Goal: Navigation & Orientation: Find specific page/section

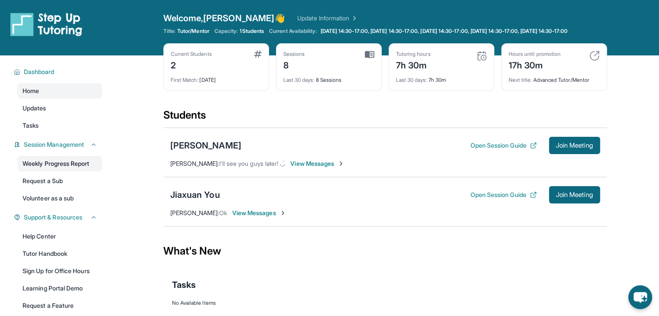
click at [72, 169] on link "Weekly Progress Report" at bounding box center [59, 164] width 85 height 16
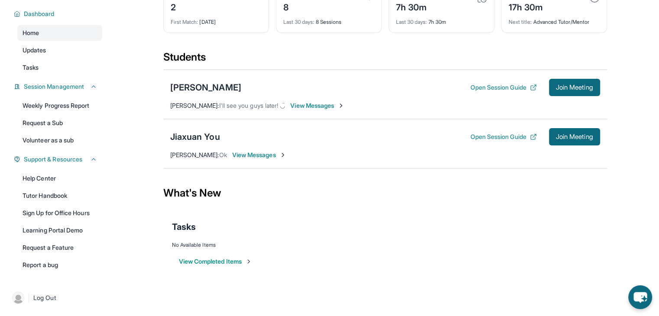
click at [206, 255] on div "View Completed Items" at bounding box center [385, 262] width 427 height 26
click at [209, 261] on button "View Completed Items" at bounding box center [215, 261] width 73 height 9
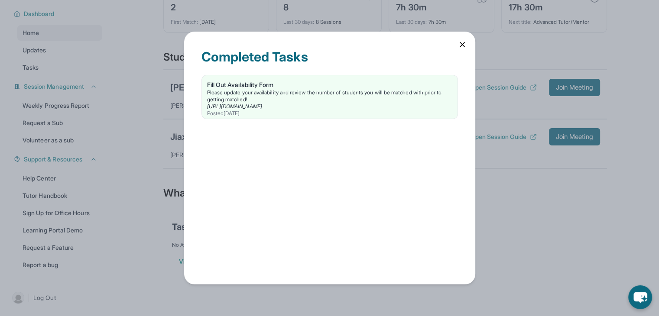
click at [124, 201] on div "Completed Tasks Fill Out Availability Form Please update your availability and …" at bounding box center [329, 158] width 659 height 316
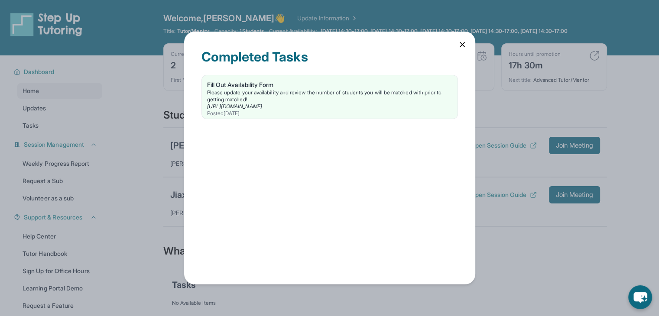
click at [458, 45] on icon at bounding box center [462, 44] width 9 height 9
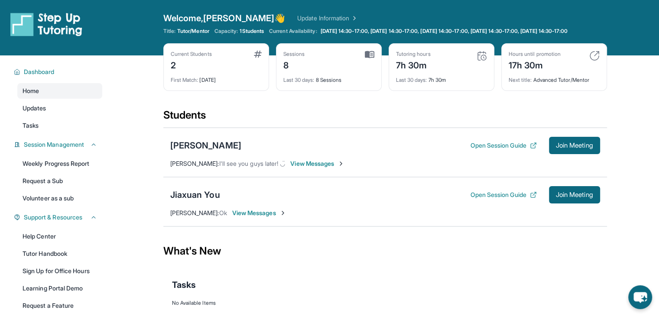
click at [592, 60] on img at bounding box center [594, 56] width 10 height 10
click at [58, 116] on link "Updates" at bounding box center [59, 109] width 85 height 16
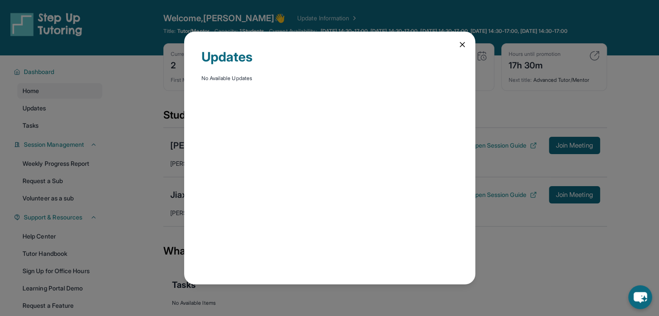
click at [61, 134] on div "Updates No Available Updates" at bounding box center [329, 158] width 659 height 316
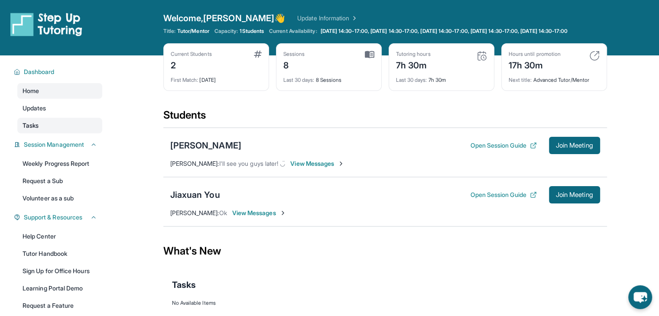
click at [38, 130] on span "Tasks" at bounding box center [31, 125] width 16 height 9
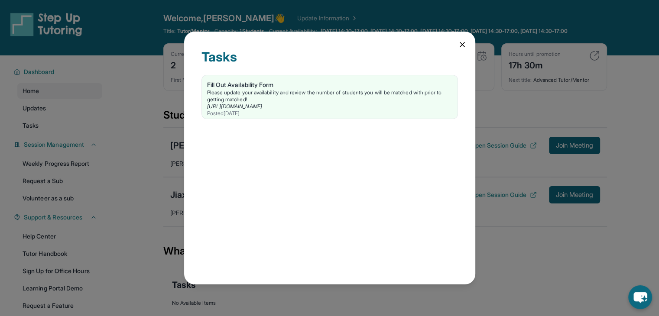
click at [120, 151] on div "Tasks Fill Out Availability Form Please update your availability and review the…" at bounding box center [329, 158] width 659 height 316
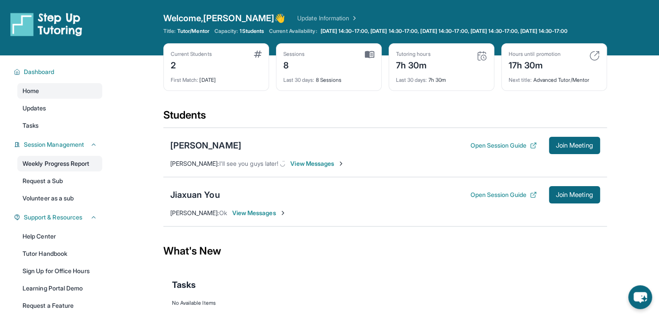
click at [62, 172] on link "Weekly Progress Report" at bounding box center [59, 164] width 85 height 16
click at [82, 205] on link "Volunteer as a sub" at bounding box center [59, 199] width 85 height 16
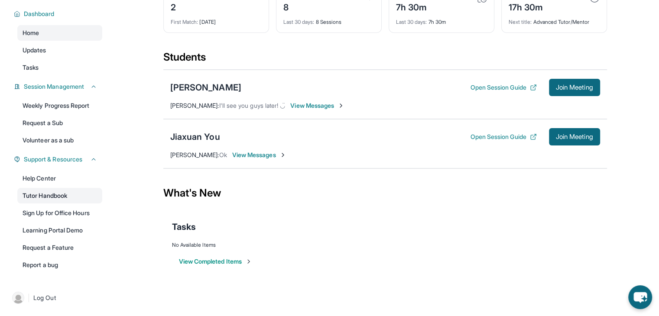
click at [60, 197] on link "Tutor Handbook" at bounding box center [59, 196] width 85 height 16
